Goal: Task Accomplishment & Management: Use online tool/utility

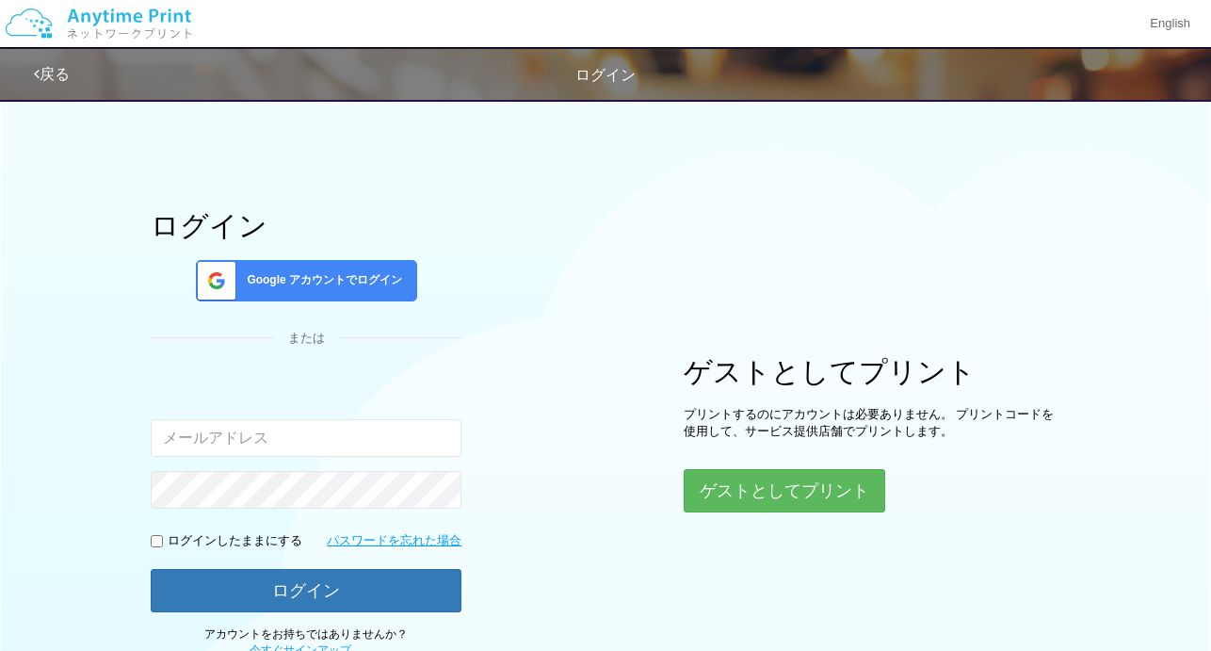
click at [271, 285] on span "Google アカウントでログイン" at bounding box center [320, 280] width 163 height 16
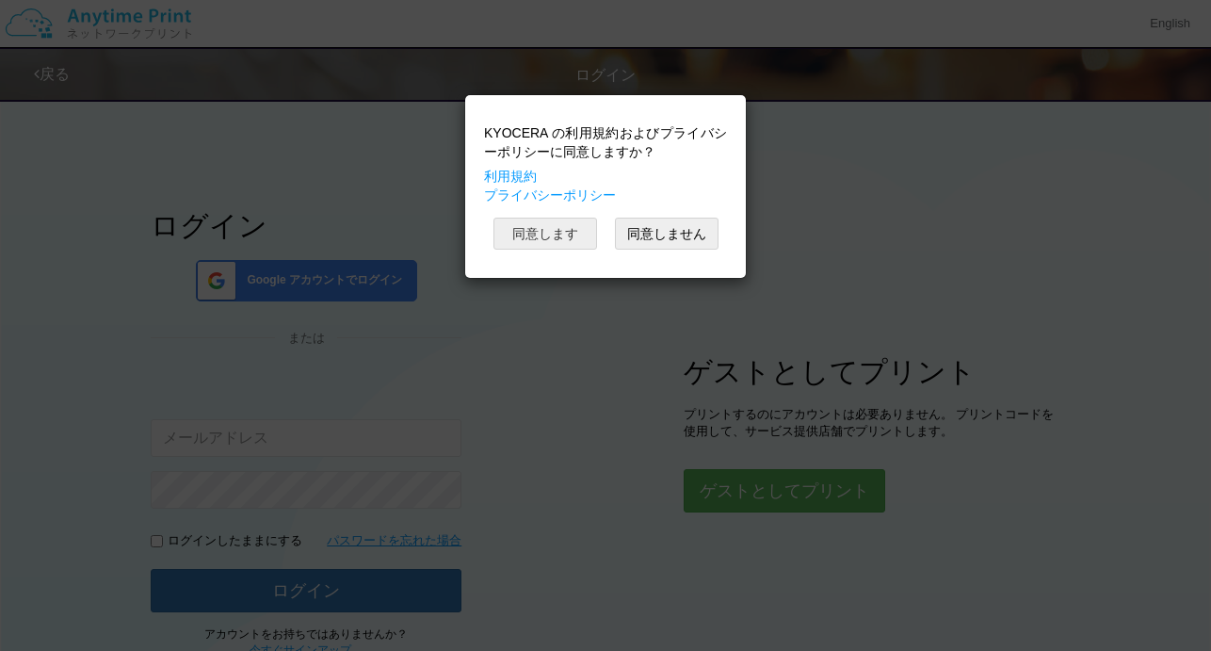
click at [555, 233] on button "同意します" at bounding box center [545, 234] width 104 height 32
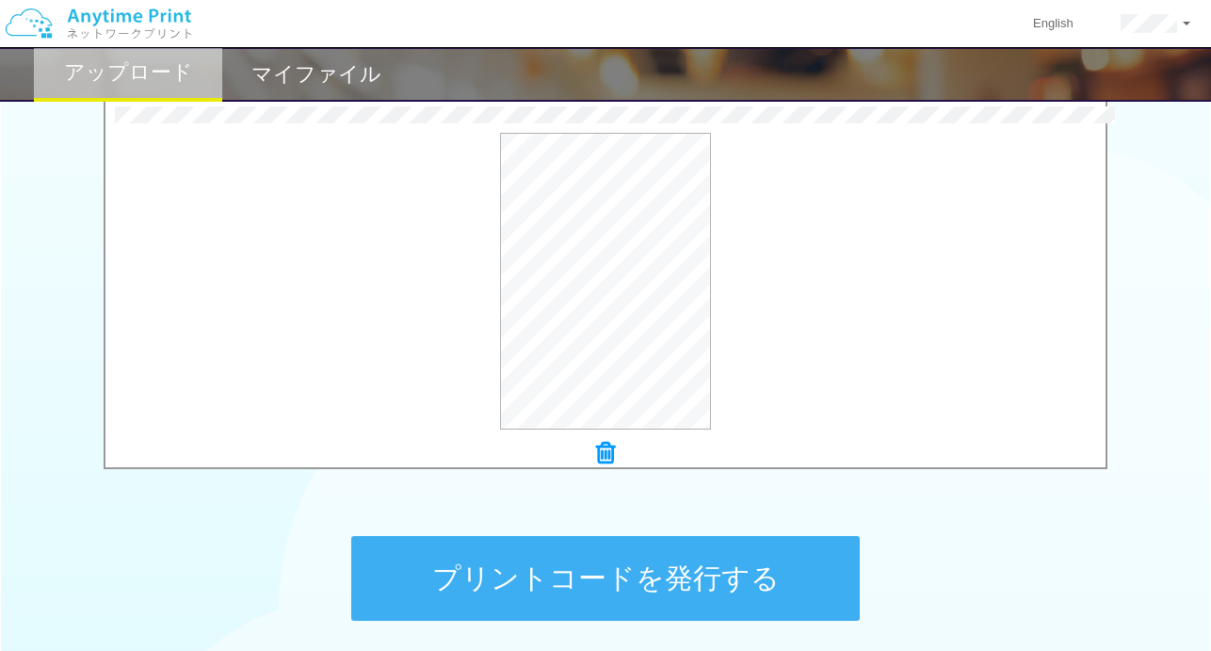
scroll to position [623, 0]
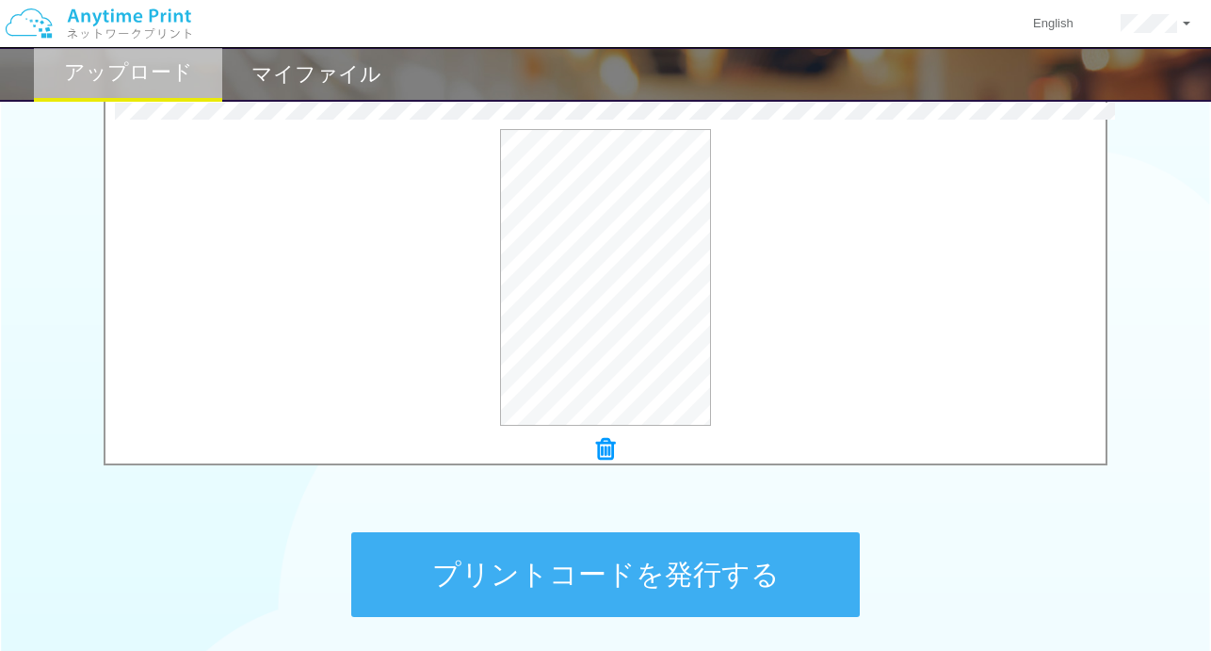
click at [520, 575] on button "プリントコードを発行する" at bounding box center [605, 574] width 508 height 85
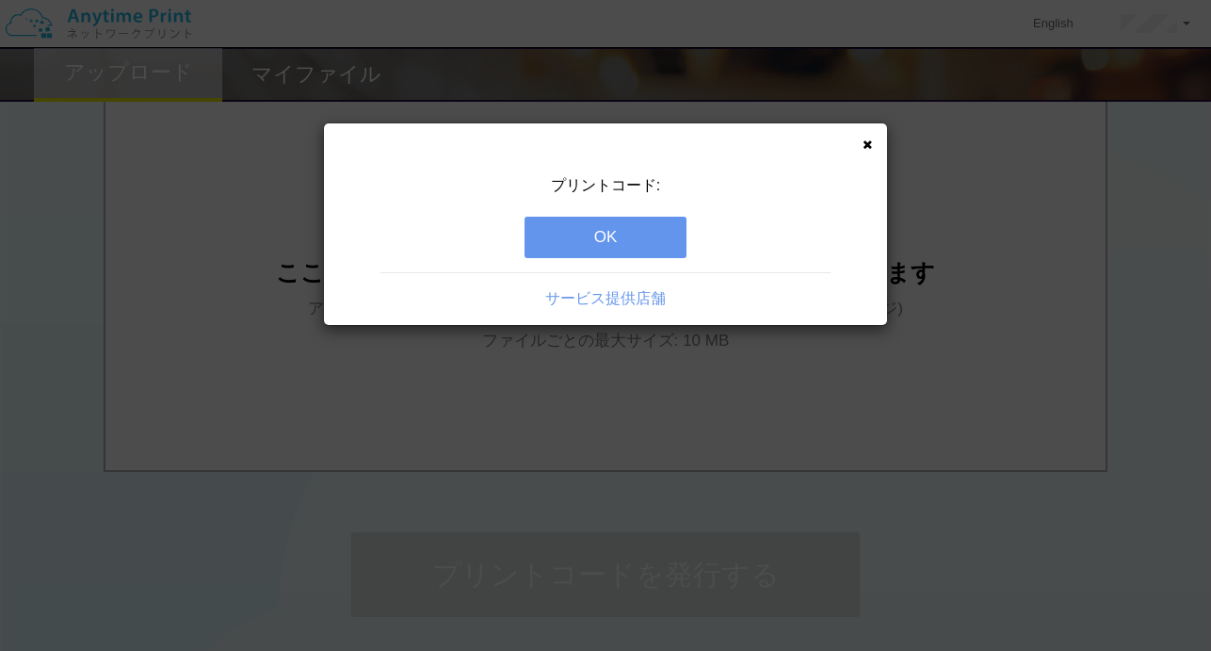
scroll to position [0, 0]
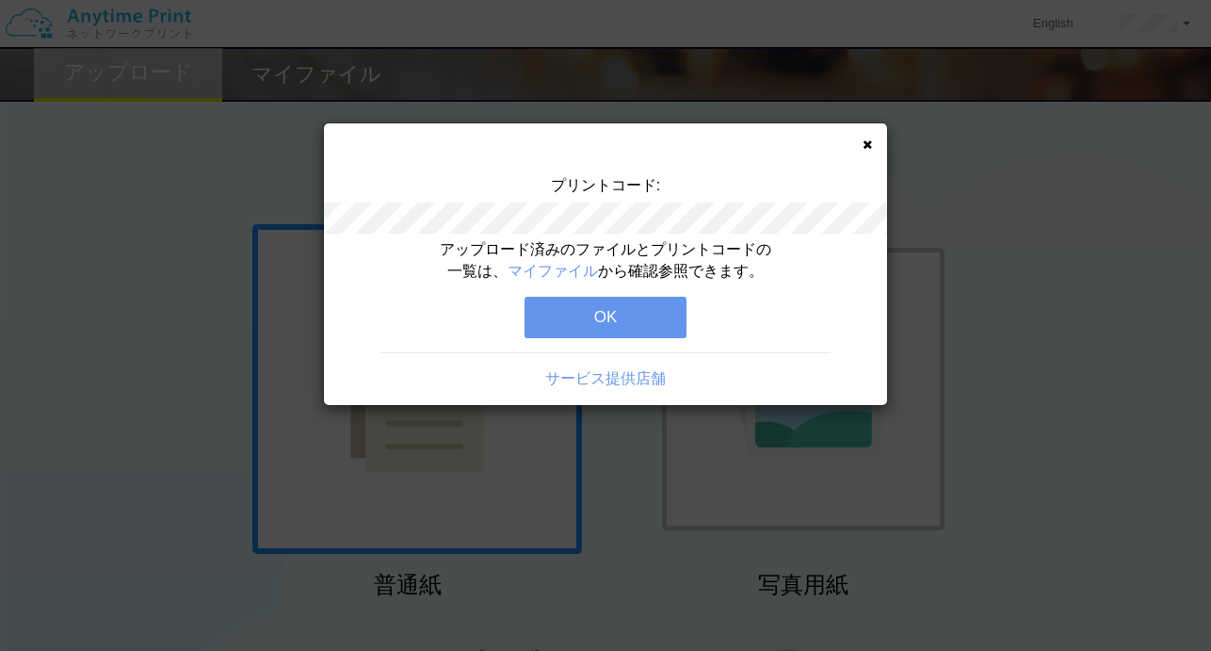
click at [870, 147] on icon at bounding box center [867, 144] width 9 height 12
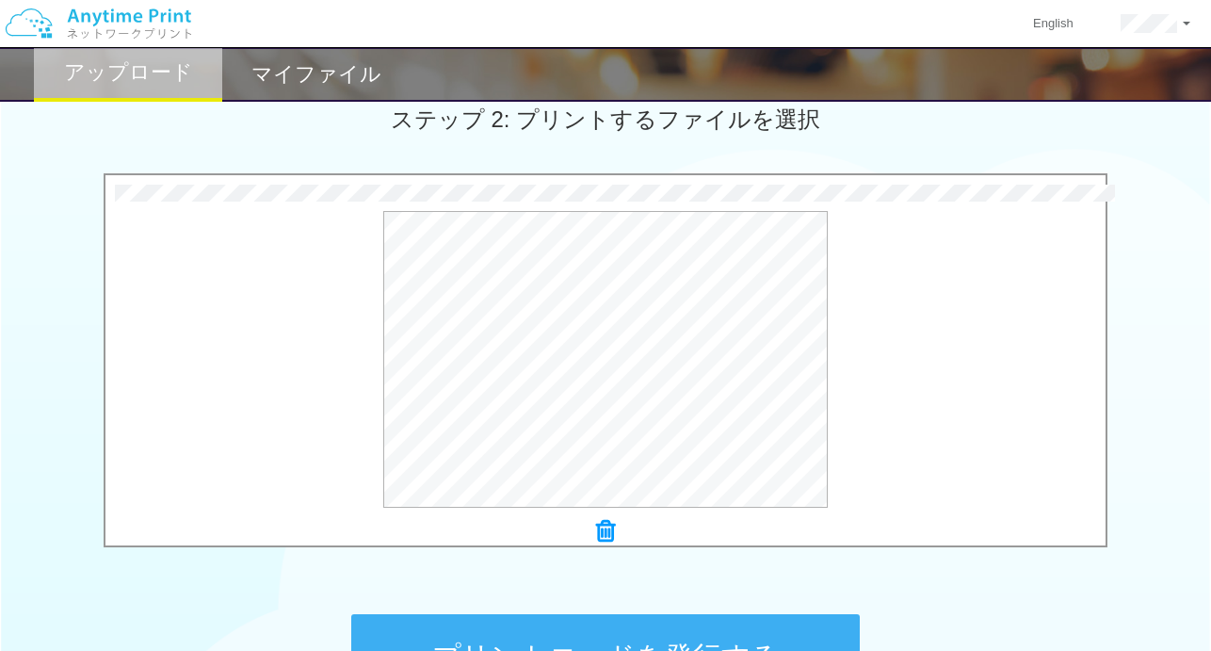
scroll to position [583, 0]
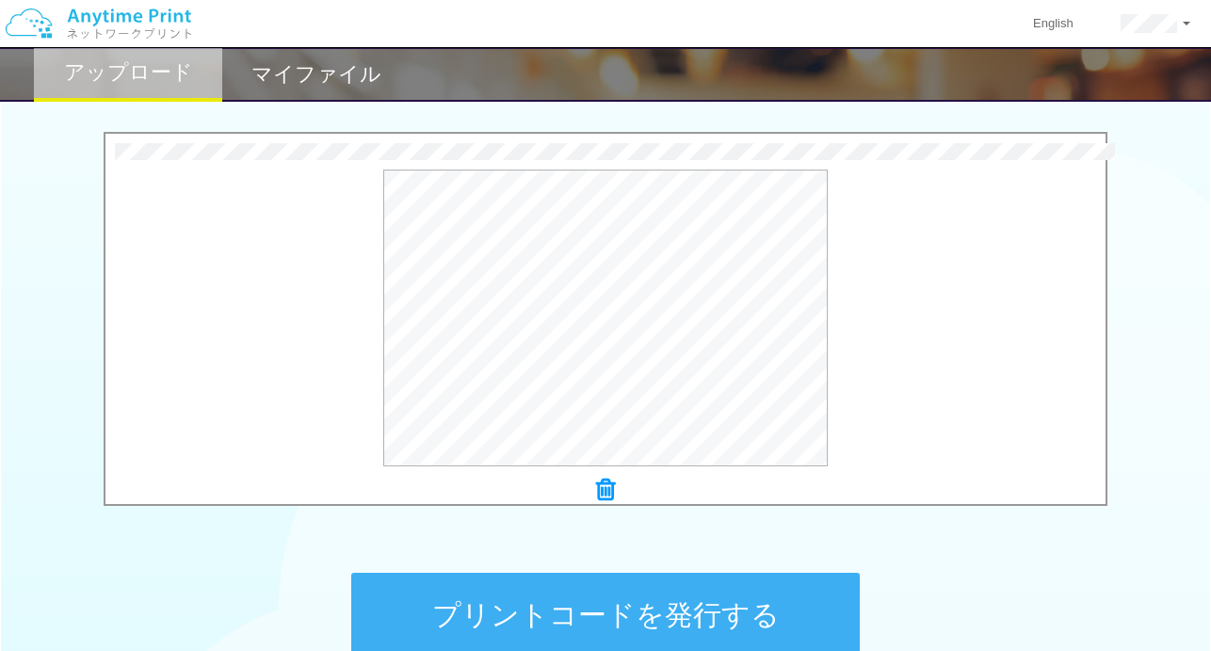
click at [657, 606] on button "プリントコードを発行する" at bounding box center [605, 615] width 508 height 85
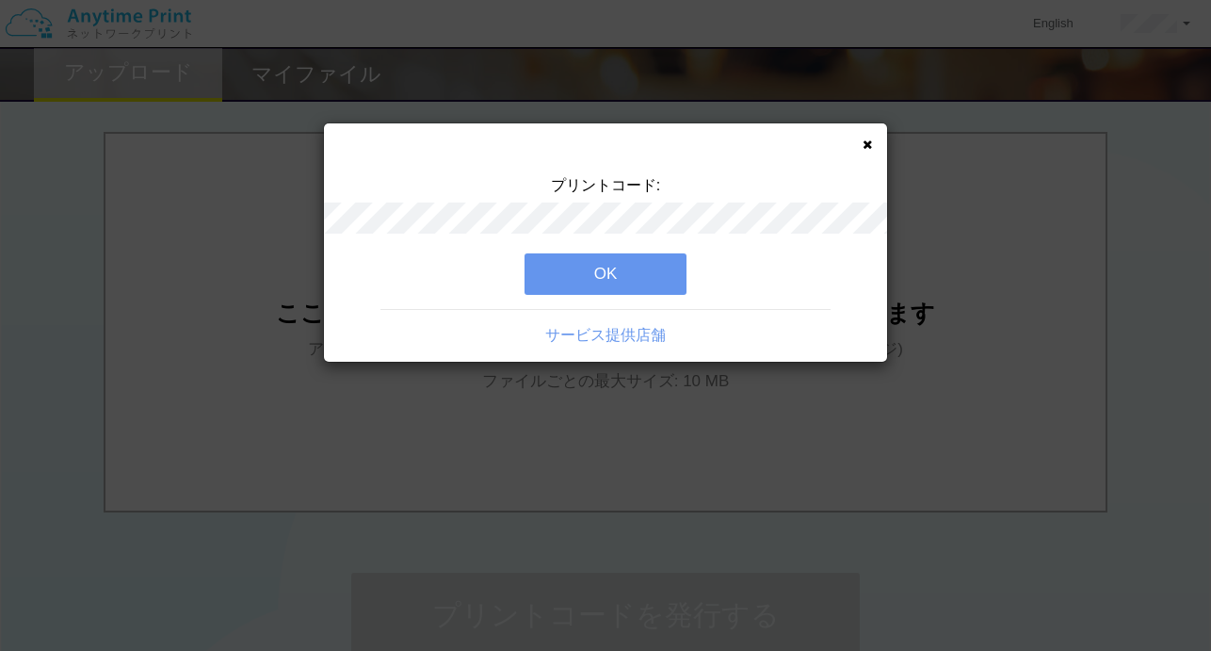
scroll to position [0, 0]
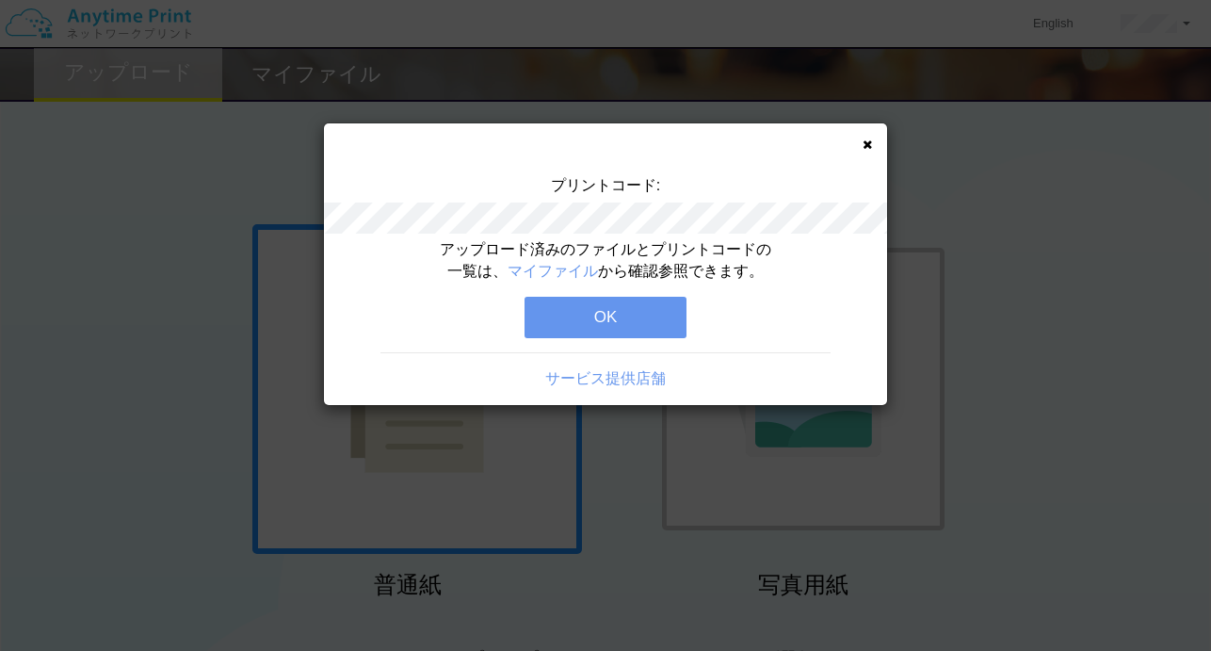
click at [608, 339] on div "アップロード済みのファイルとプリントコードの一覧は、 マイファイル から確認参照できます。 OK サービス提供店舗" at bounding box center [605, 322] width 563 height 166
click at [608, 331] on button "OK" at bounding box center [605, 317] width 162 height 41
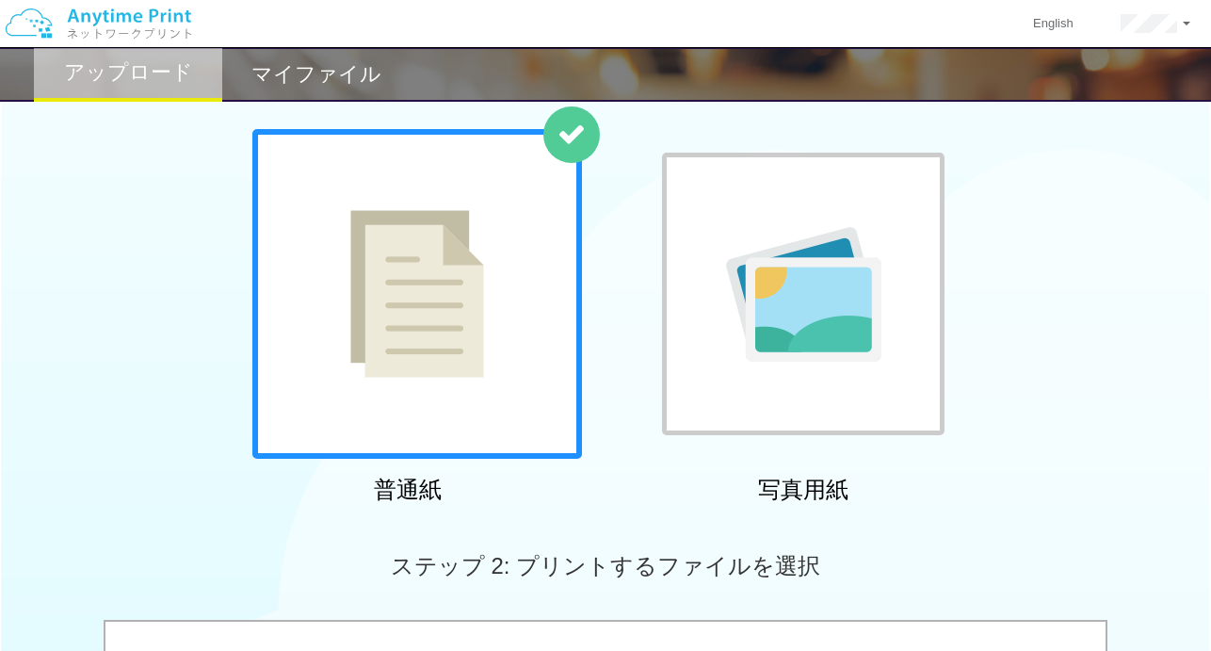
scroll to position [99, 0]
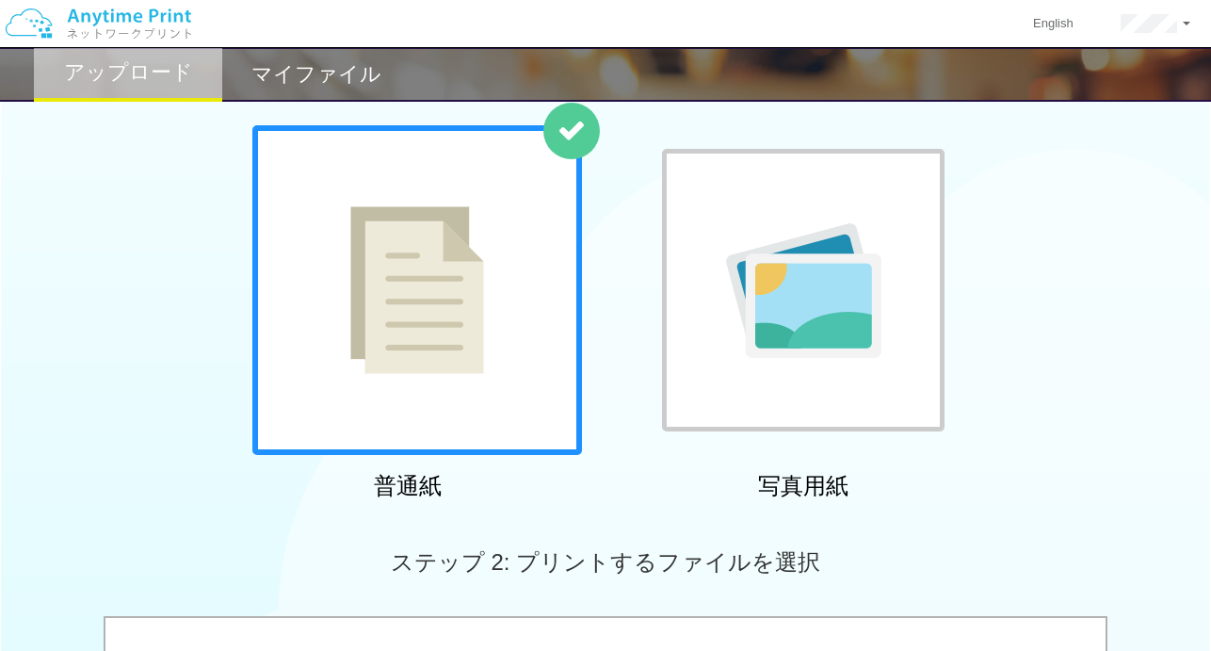
click at [323, 78] on h2 "マイファイル" at bounding box center [316, 74] width 130 height 23
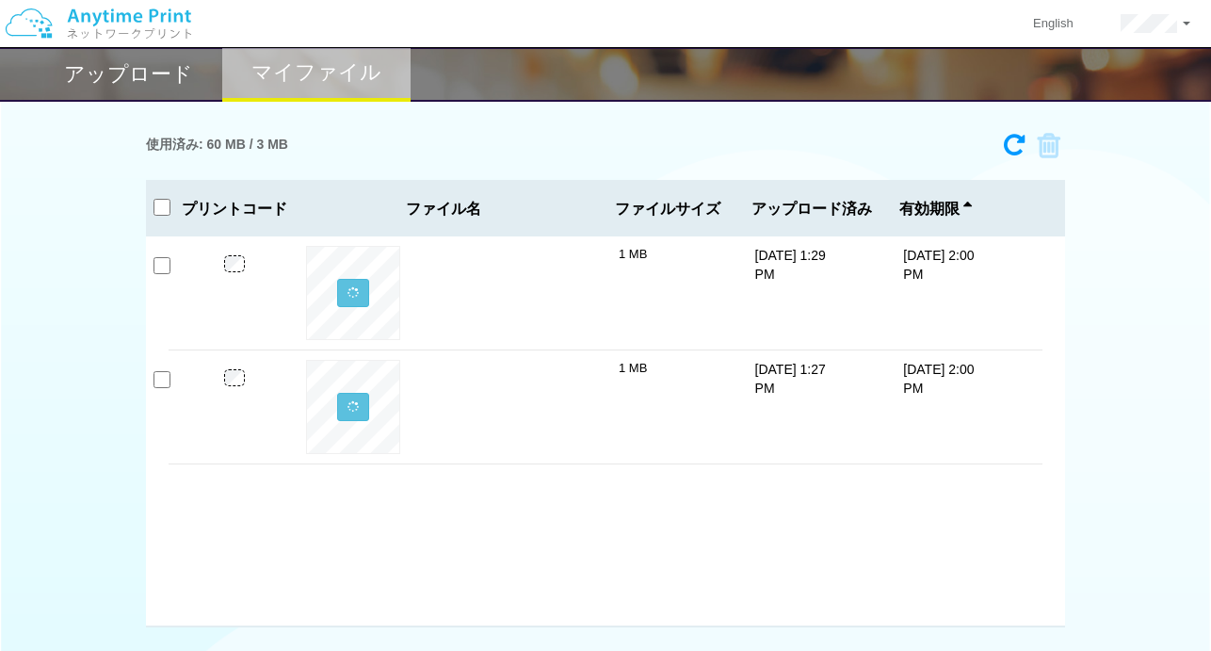
scroll to position [99, 0]
